Goal: Communication & Community: Connect with others

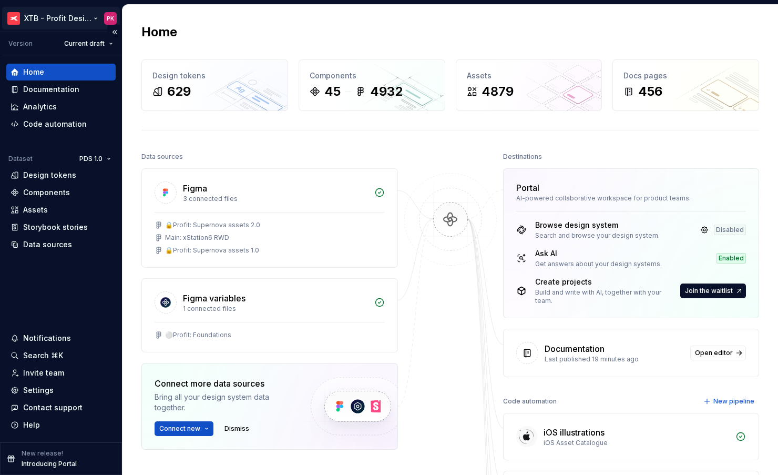
click at [76, 21] on html "XTB - Profit Design System PK Version Current draft Home Documentation Analytic…" at bounding box center [389, 237] width 778 height 475
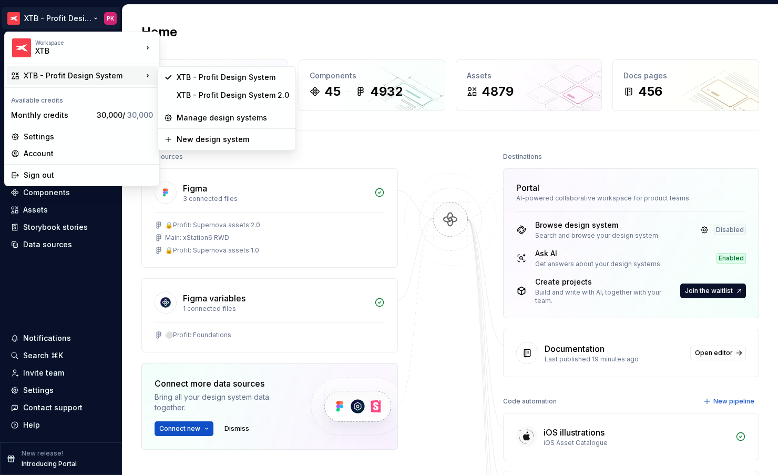
click at [95, 76] on div "XTB - Profit Design System" at bounding box center [83, 75] width 119 height 11
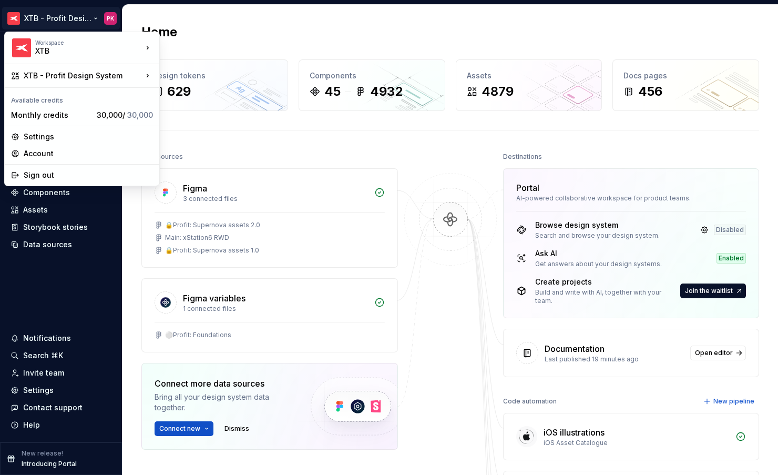
click at [80, 17] on html "XTB - Profit Design System PK Version Current draft Home Documentation Analytic…" at bounding box center [389, 237] width 778 height 475
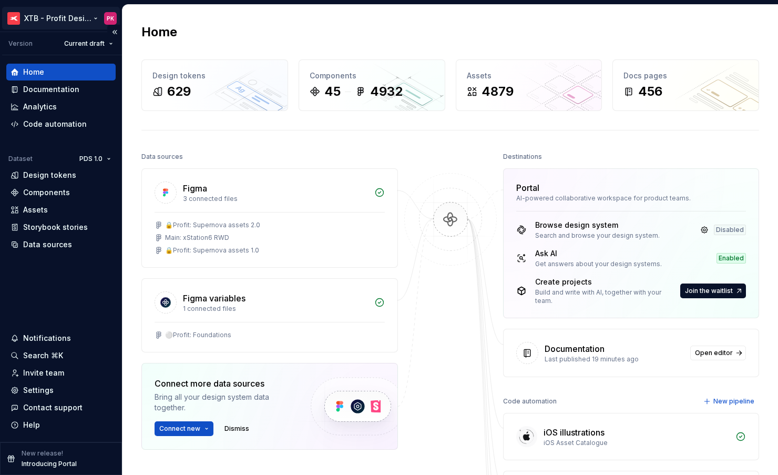
click at [80, 17] on html "XTB - Profit Design System PK Version Current draft Home Documentation Analytic…" at bounding box center [389, 237] width 778 height 475
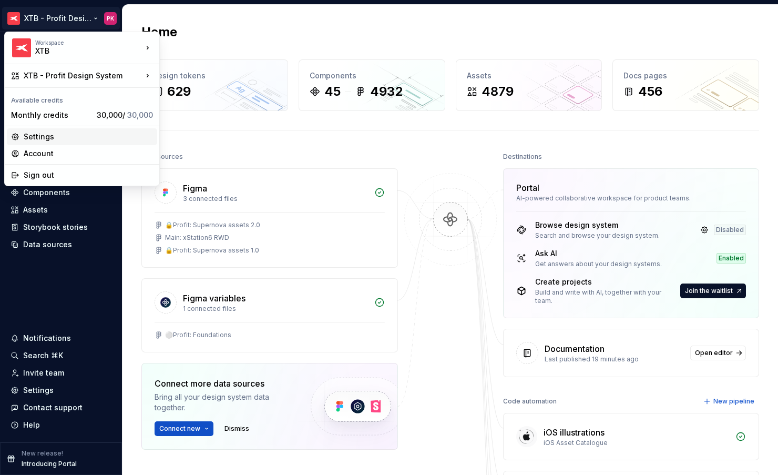
click at [70, 134] on div "Settings" at bounding box center [88, 136] width 129 height 11
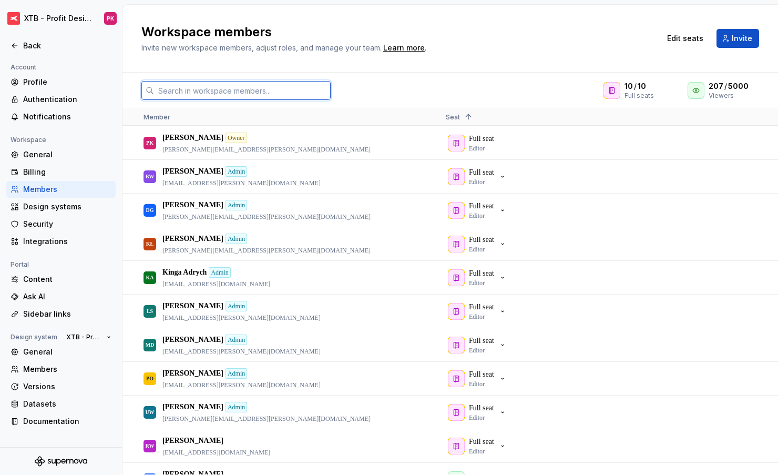
click at [255, 93] on input "text" at bounding box center [242, 90] width 177 height 19
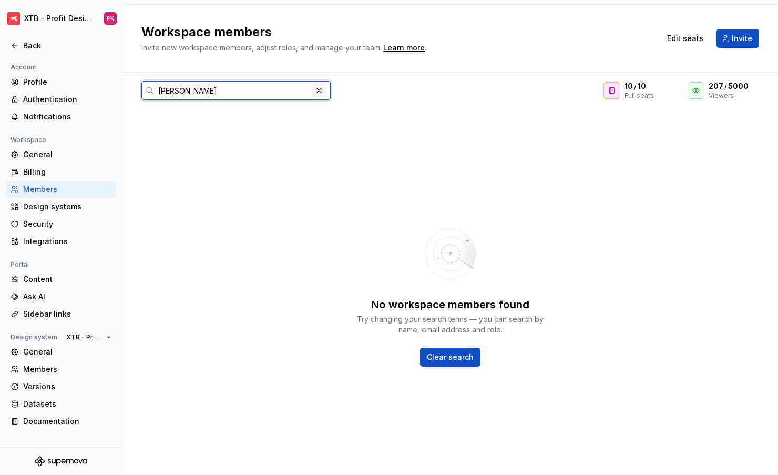
type input "[PERSON_NAME]"
click at [319, 92] on button "button" at bounding box center [319, 90] width 15 height 15
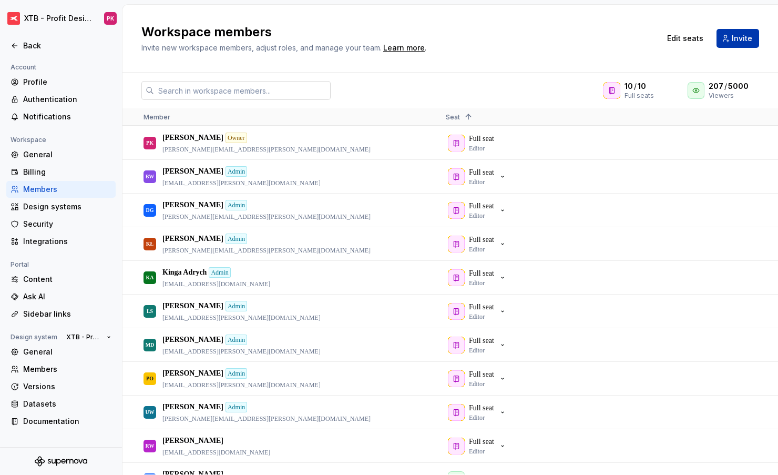
click at [731, 40] on button "Invite" at bounding box center [737, 38] width 43 height 19
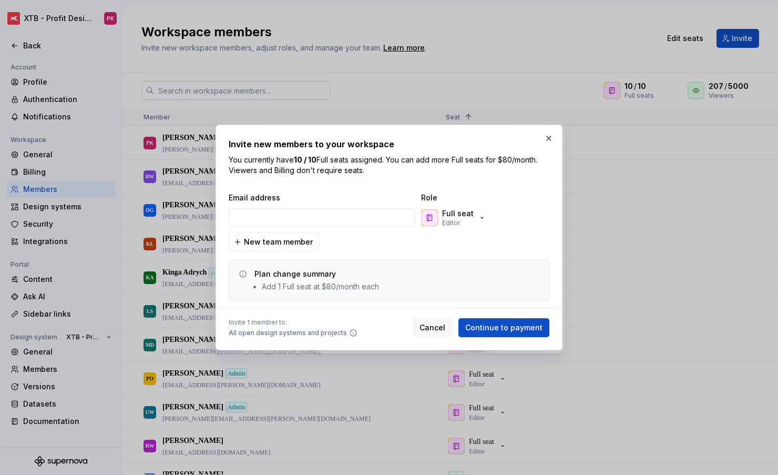
type input "[PERSON_NAME][EMAIL_ADDRESS][PERSON_NAME][DOMAIN_NAME]"
click at [463, 222] on div "Full seat Editor" at bounding box center [458, 217] width 32 height 19
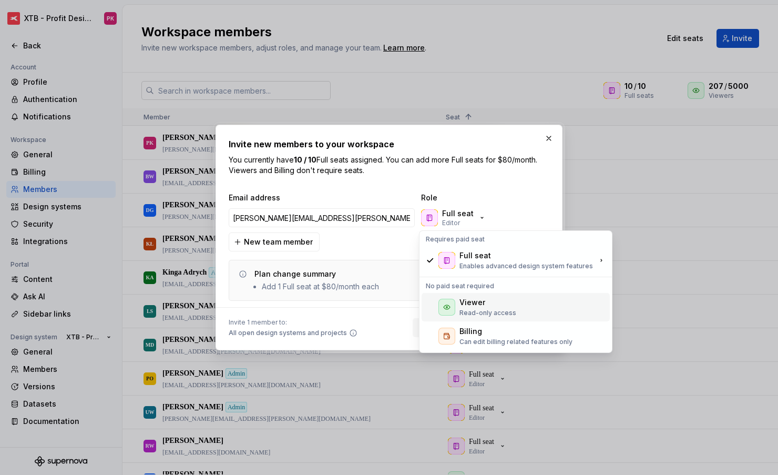
click at [470, 310] on p "Read-only access" at bounding box center [487, 312] width 57 height 8
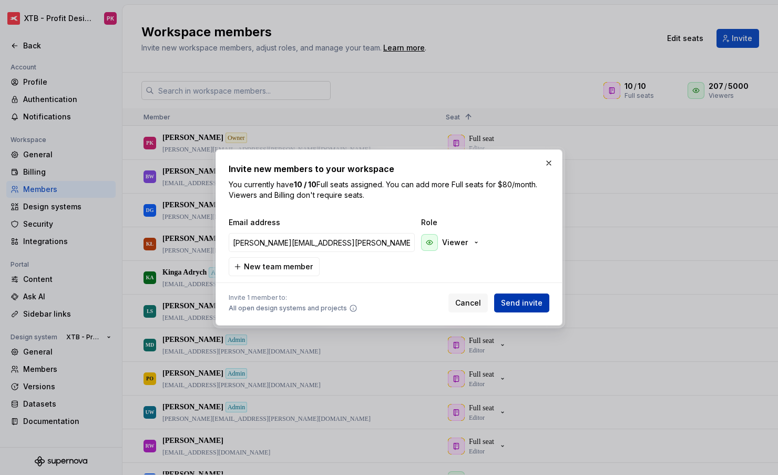
click at [530, 303] on span "Send invite" at bounding box center [522, 302] width 42 height 11
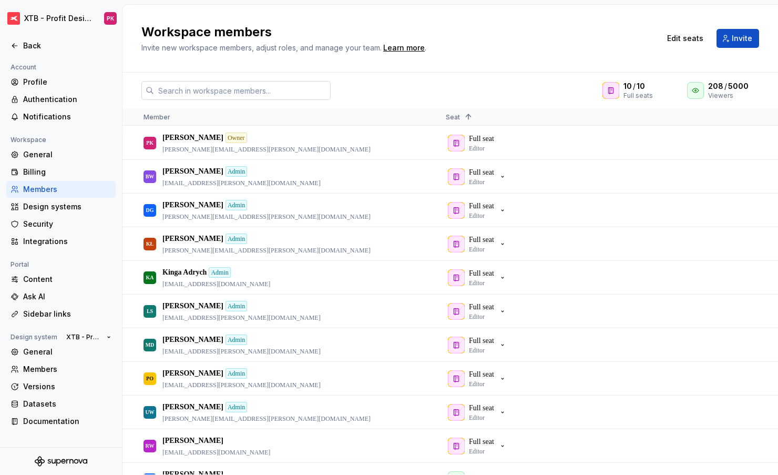
click at [197, 97] on input "text" at bounding box center [242, 90] width 177 height 19
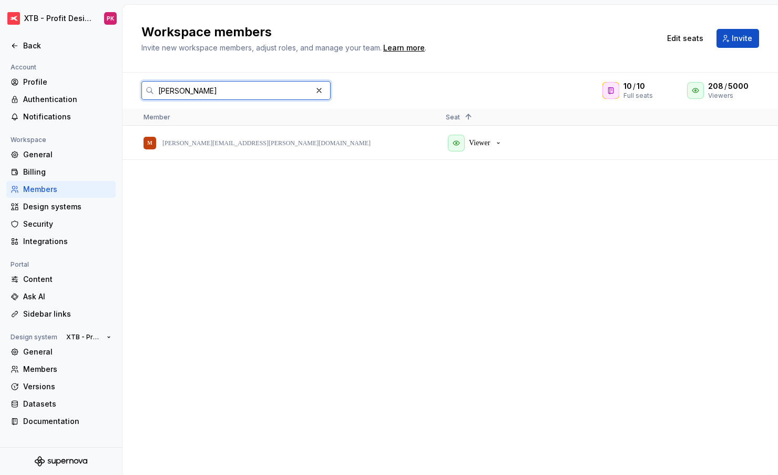
type input "[PERSON_NAME]"
